Goal: Transaction & Acquisition: Register for event/course

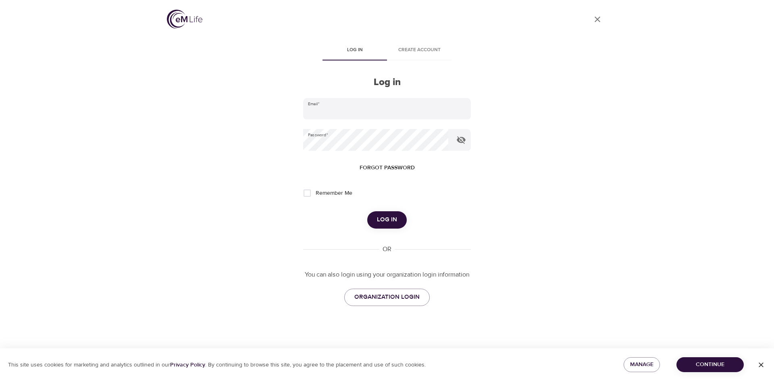
type input "[EMAIL_ADDRESS][DOMAIN_NAME]"
click at [386, 214] on button "Log in" at bounding box center [387, 219] width 40 height 17
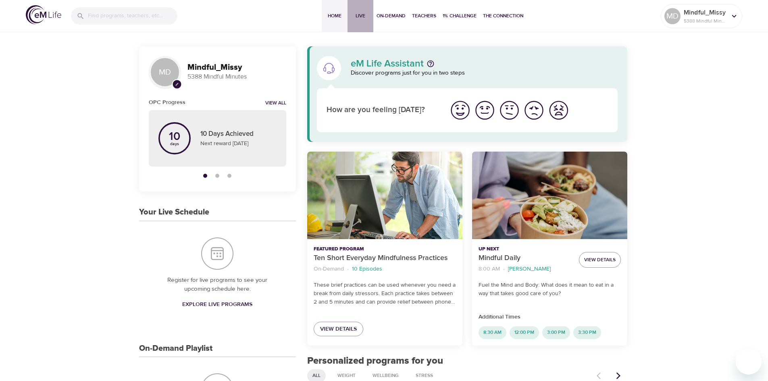
click at [361, 16] on span "Live" at bounding box center [360, 16] width 19 height 8
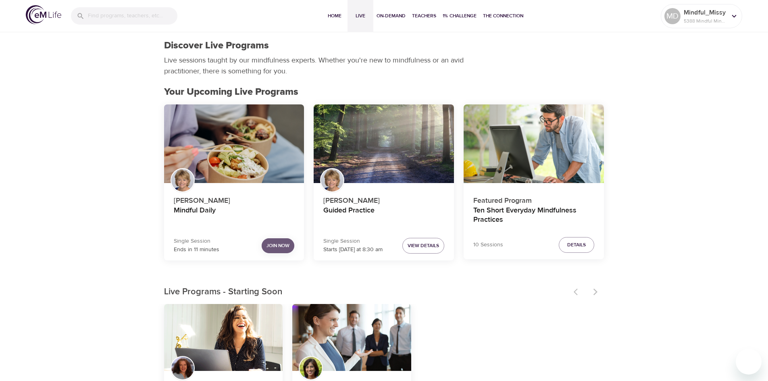
click at [276, 248] on span "Join Now" at bounding box center [278, 246] width 23 height 8
